Goal: Information Seeking & Learning: Learn about a topic

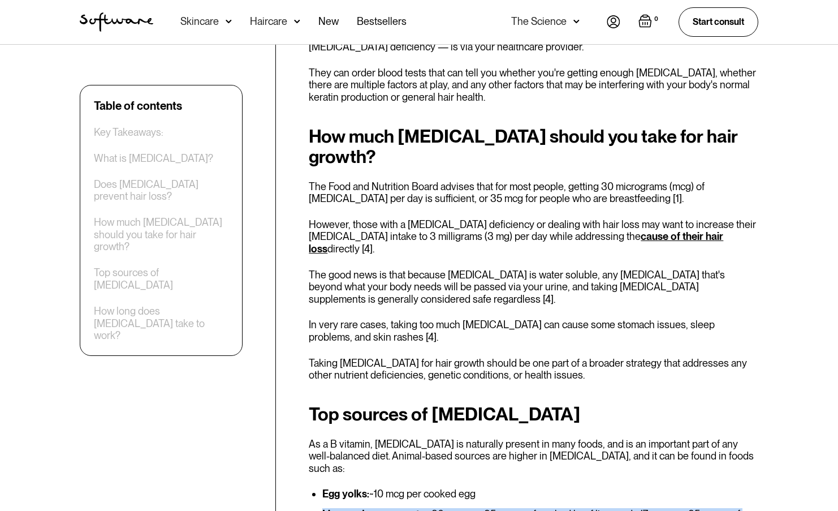
drag, startPoint x: 325, startPoint y: 362, endPoint x: 420, endPoint y: 395, distance: 100.5
drag, startPoint x: 390, startPoint y: 420, endPoint x: 399, endPoint y: 413, distance: 11.7
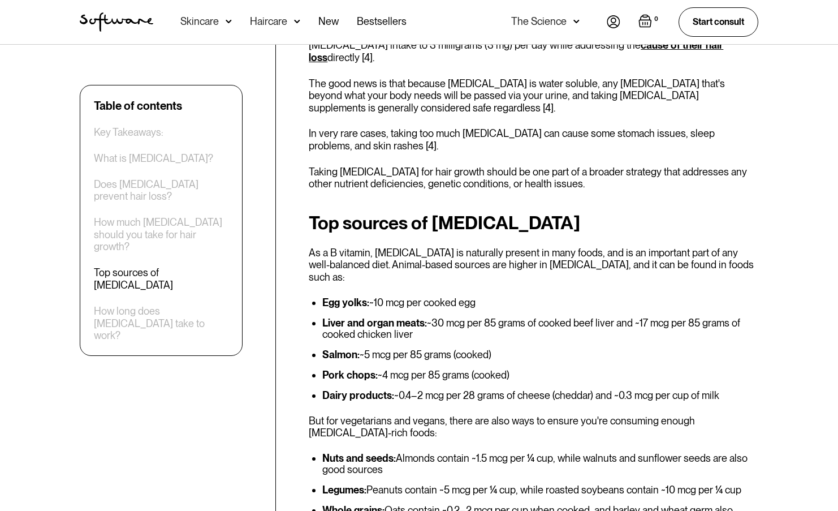
scroll to position [1923, 0]
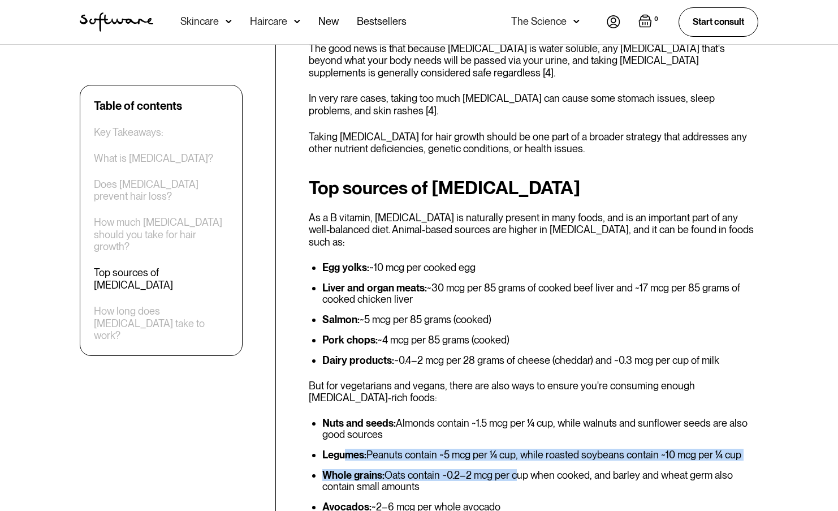
drag, startPoint x: 357, startPoint y: 303, endPoint x: 521, endPoint y: 309, distance: 163.6
click at [521, 417] on ul "Nuts and seeds: Almonds contain ~1.5 mcg per ¼ cup, while walnuts and sunflower…" at bounding box center [534, 495] width 450 height 156
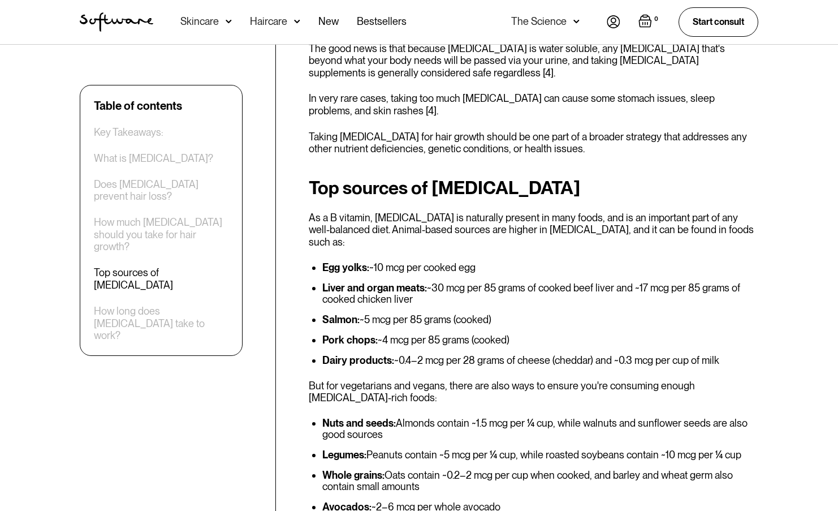
click at [507, 501] on li "Avocados: ~2–6 mcg per whole avocado" at bounding box center [540, 506] width 436 height 11
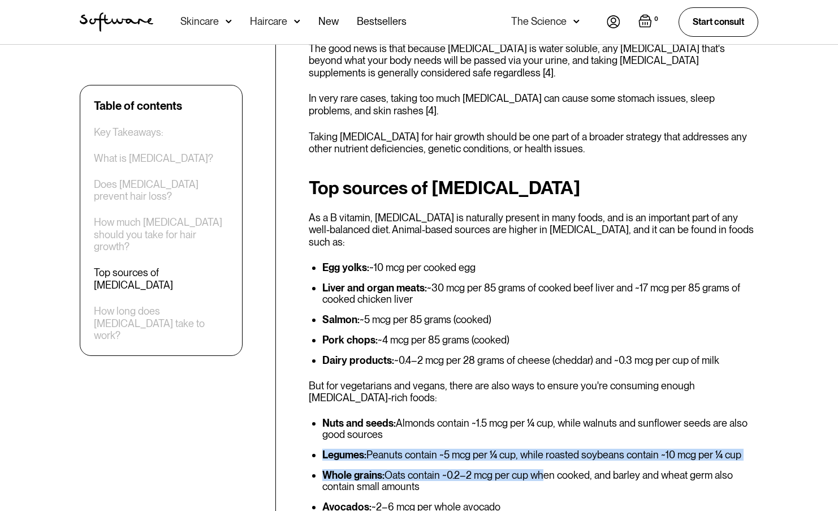
drag, startPoint x: 537, startPoint y: 309, endPoint x: 544, endPoint y: 309, distance: 6.8
click at [544, 417] on ul "Nuts and seeds: Almonds contain ~1.5 mcg per ¼ cup, while walnuts and sunflower…" at bounding box center [534, 495] width 450 height 156
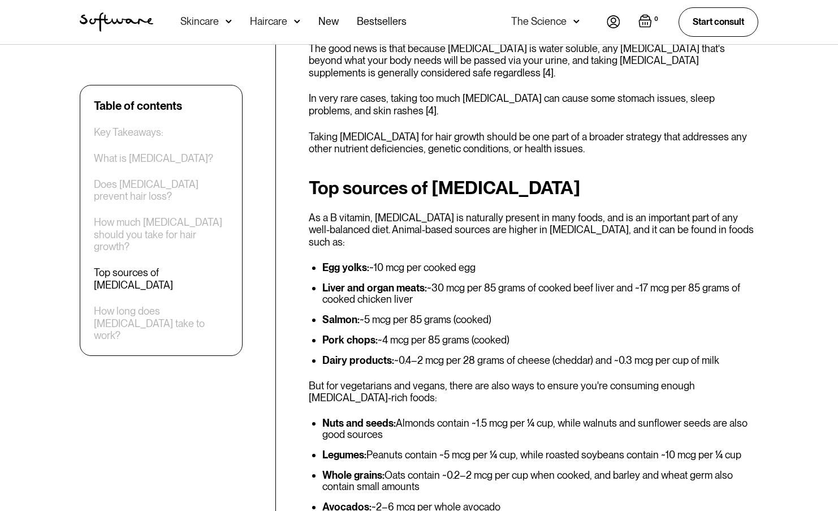
click at [391, 501] on li "Avocados: ~2–6 mcg per whole avocado" at bounding box center [540, 506] width 436 height 11
click at [517, 469] on li "Whole grains: Oats contain ~0.2–2 mcg per cup when cooked, and barley and wheat…" at bounding box center [540, 480] width 436 height 23
drag, startPoint x: 325, startPoint y: 375, endPoint x: 475, endPoint y: 378, distance: 149.9
click at [475, 417] on ul "Nuts and seeds: Almonds contain ~1.5 mcg per ¼ cup, while walnuts and sunflower…" at bounding box center [534, 495] width 450 height 156
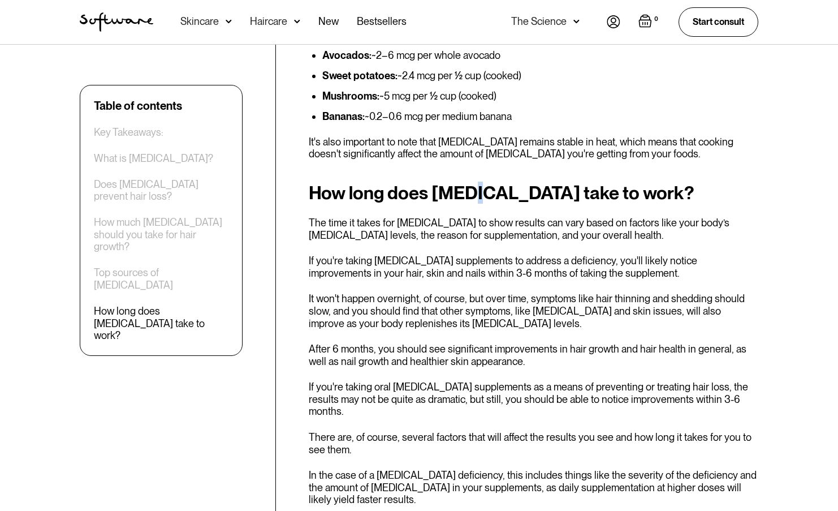
scroll to position [2262, 0]
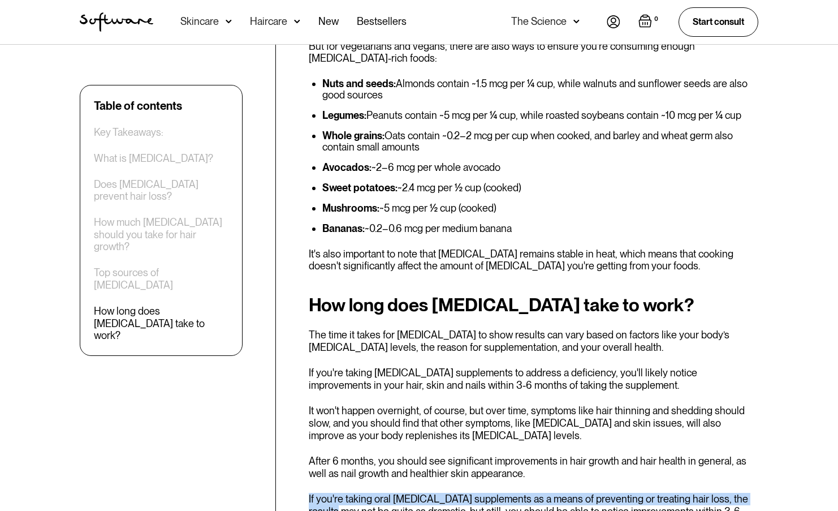
drag, startPoint x: 306, startPoint y: 348, endPoint x: 764, endPoint y: 342, distance: 457.6
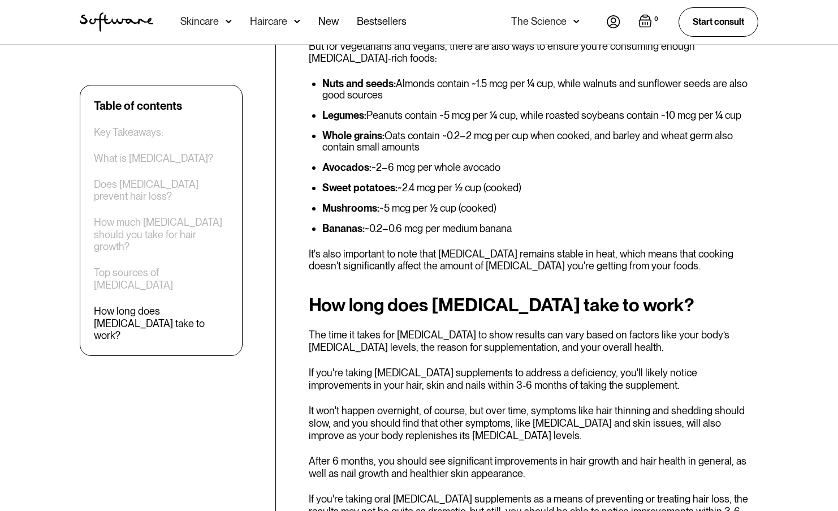
drag, startPoint x: 396, startPoint y: 362, endPoint x: 739, endPoint y: 355, distance: 342.3
click at [739, 493] on p "If you're taking oral [MEDICAL_DATA] supplements as a means of preventing or tr…" at bounding box center [534, 511] width 450 height 37
